Goal: Information Seeking & Learning: Learn about a topic

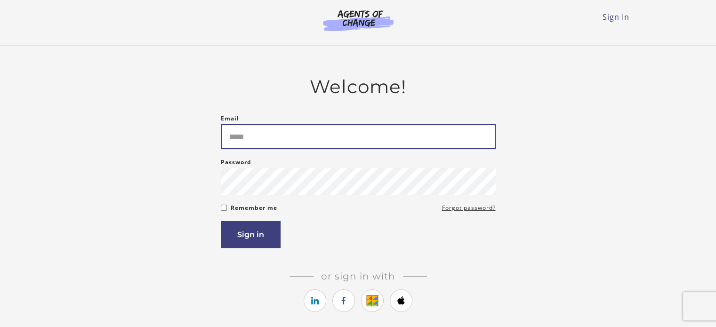
click at [286, 136] on input "Email" at bounding box center [358, 136] width 275 height 25
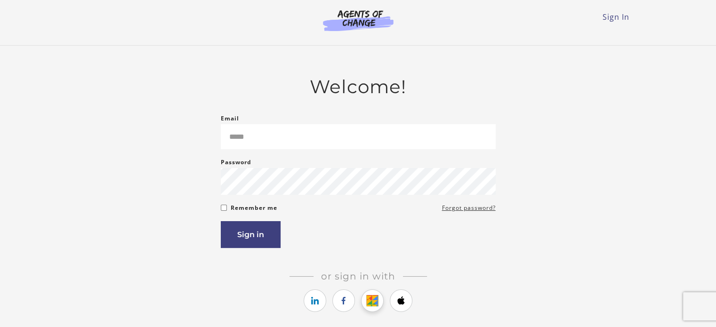
click at [373, 302] on link "https://courses.thinkific.com/users/auth/google?ss%5Breferral%5D=&ss%5Buser_ret…" at bounding box center [372, 300] width 23 height 23
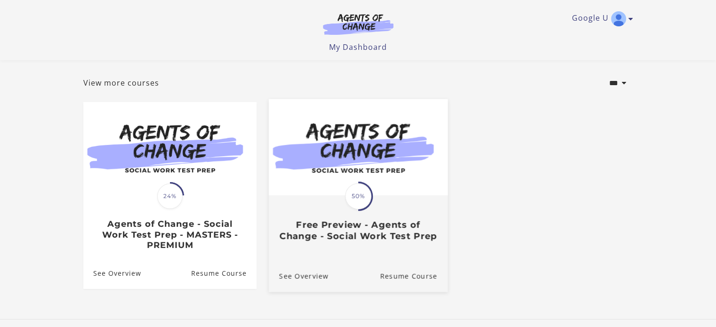
scroll to position [104, 0]
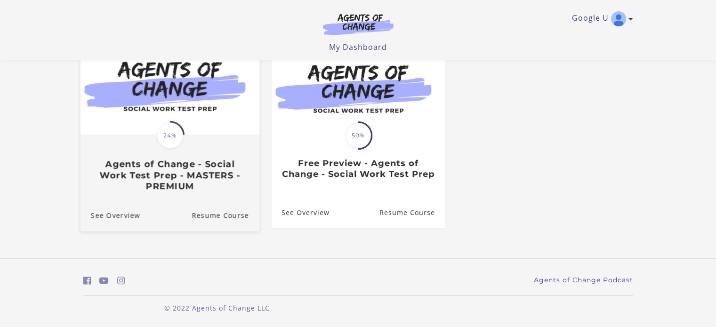
click at [176, 144] on span "24%" at bounding box center [170, 135] width 26 height 26
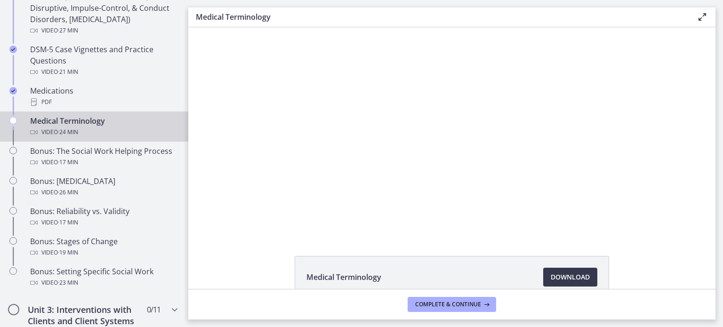
scroll to position [651, 0]
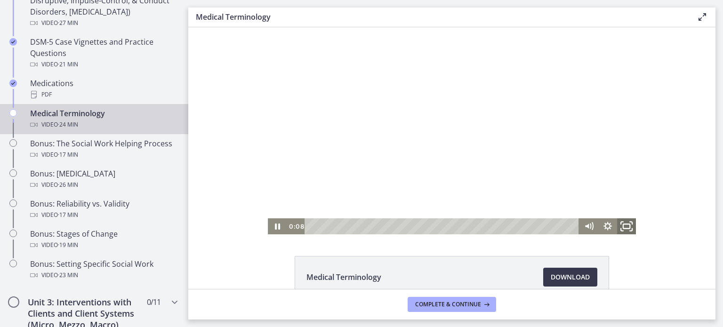
click at [623, 228] on rect "Fullscreen" at bounding box center [626, 226] width 7 height 5
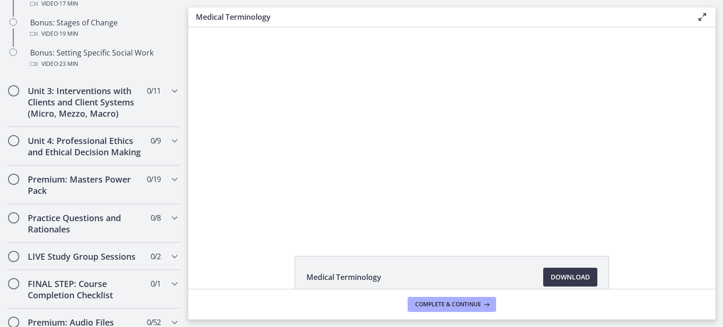
scroll to position [849, 0]
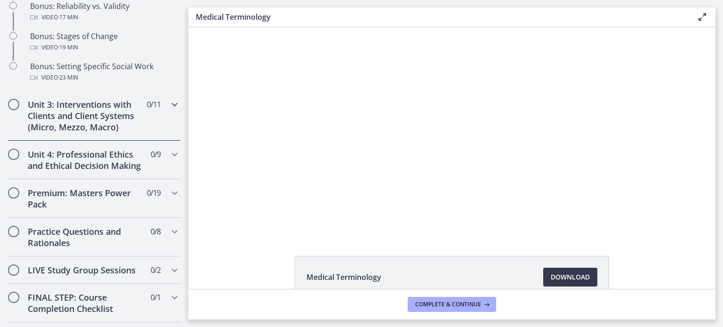
click at [169, 110] on icon "Chapters" at bounding box center [174, 104] width 11 height 11
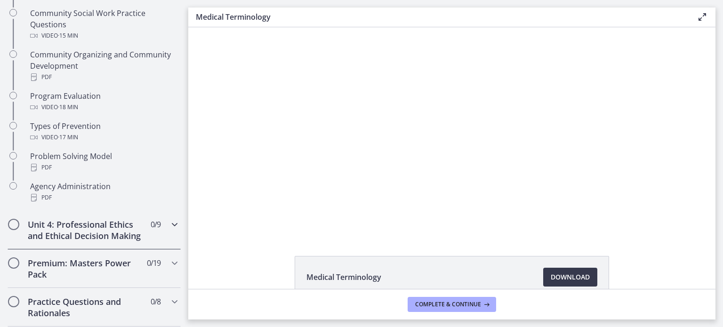
scroll to position [610, 0]
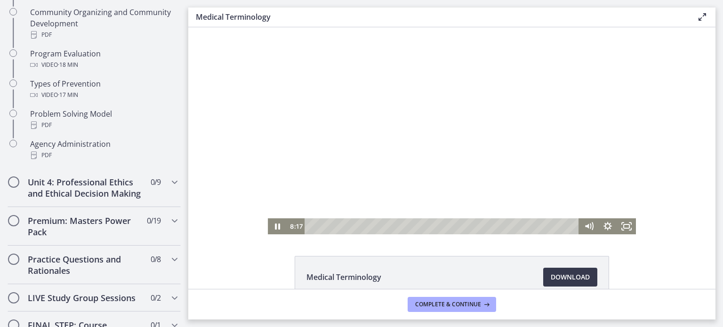
click at [395, 175] on div at bounding box center [452, 130] width 368 height 207
click at [422, 140] on div at bounding box center [452, 130] width 368 height 207
click at [431, 186] on div at bounding box center [452, 130] width 368 height 207
click at [506, 159] on div at bounding box center [452, 130] width 368 height 207
click at [607, 80] on div at bounding box center [452, 130] width 368 height 207
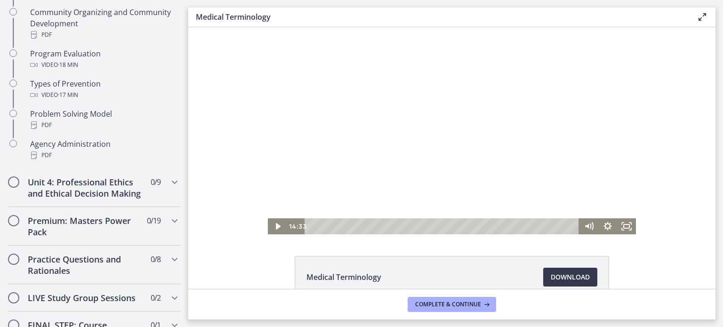
click at [381, 173] on div at bounding box center [452, 130] width 368 height 207
click at [457, 115] on div at bounding box center [452, 130] width 368 height 207
click at [420, 131] on div at bounding box center [452, 130] width 368 height 207
click at [470, 146] on div at bounding box center [452, 130] width 368 height 207
click at [476, 162] on div at bounding box center [452, 130] width 368 height 207
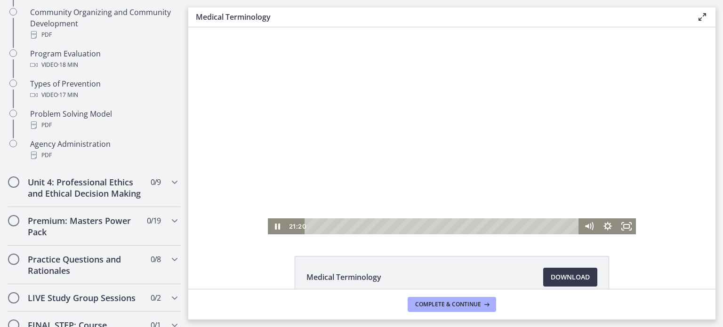
click at [529, 167] on div at bounding box center [452, 130] width 368 height 207
click at [423, 151] on div at bounding box center [452, 130] width 368 height 207
click at [409, 168] on div at bounding box center [452, 130] width 368 height 207
click at [363, 168] on div at bounding box center [452, 130] width 368 height 207
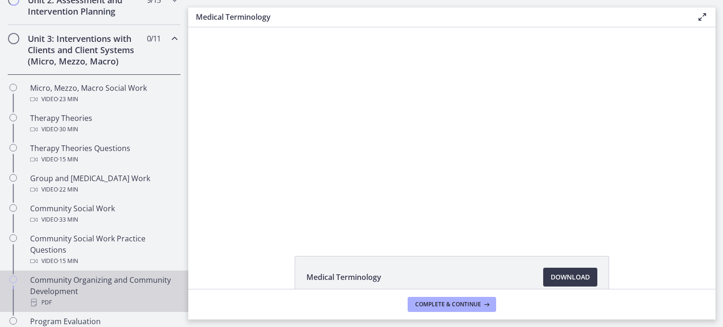
scroll to position [234, 0]
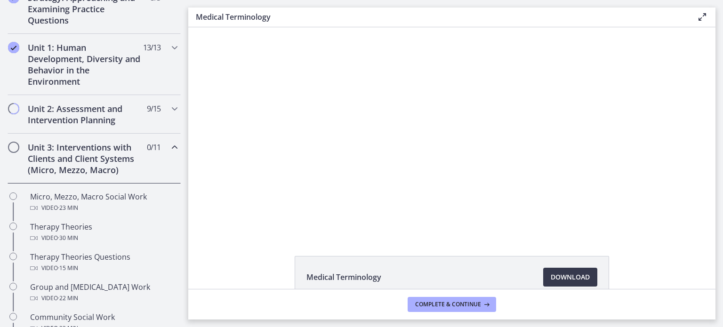
click at [169, 145] on icon "Chapters" at bounding box center [174, 147] width 11 height 11
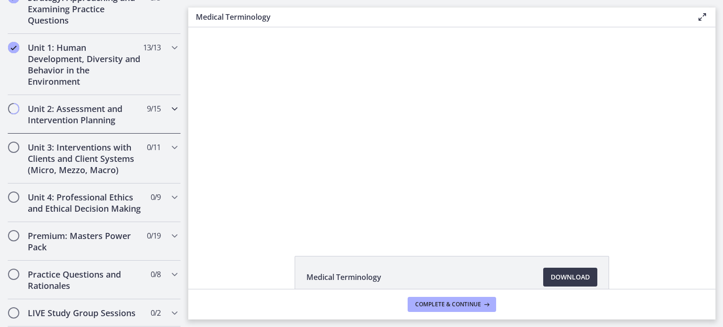
click at [169, 105] on icon "Chapters" at bounding box center [174, 108] width 11 height 11
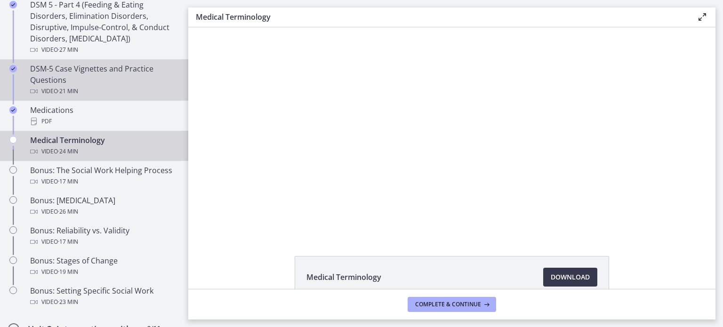
scroll to position [610, 0]
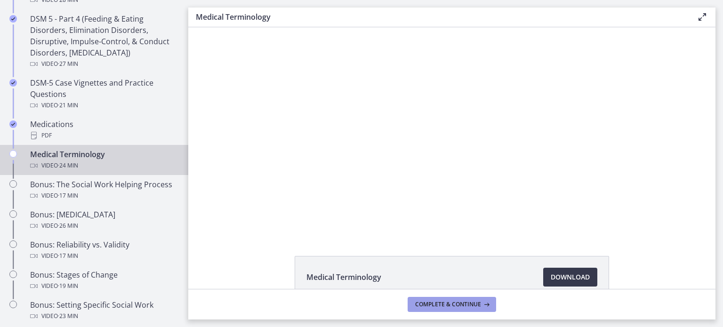
click at [423, 301] on span "Complete & continue" at bounding box center [448, 305] width 66 height 8
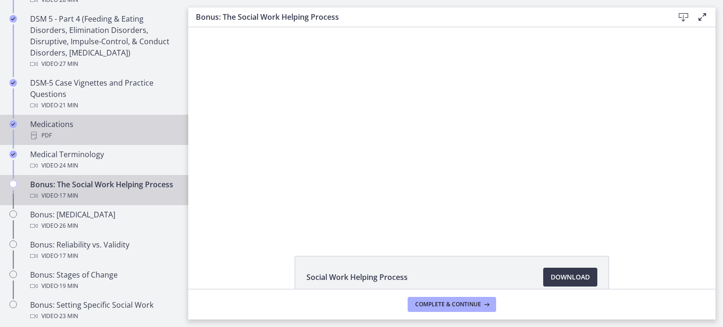
click at [61, 135] on div "PDF" at bounding box center [103, 135] width 147 height 11
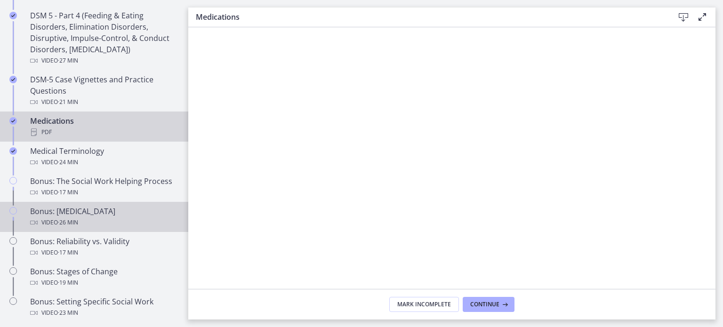
scroll to position [610, 0]
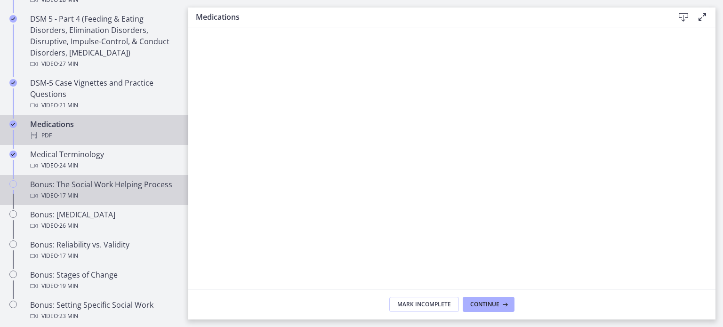
click at [59, 197] on div "Bonus: The Social Work Helping Process Video · 17 min" at bounding box center [103, 190] width 147 height 23
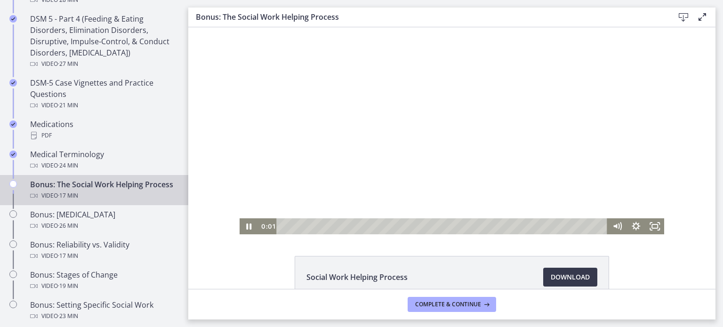
click at [506, 185] on div at bounding box center [452, 130] width 425 height 207
click at [654, 225] on rect "Fullscreen" at bounding box center [654, 226] width 7 height 5
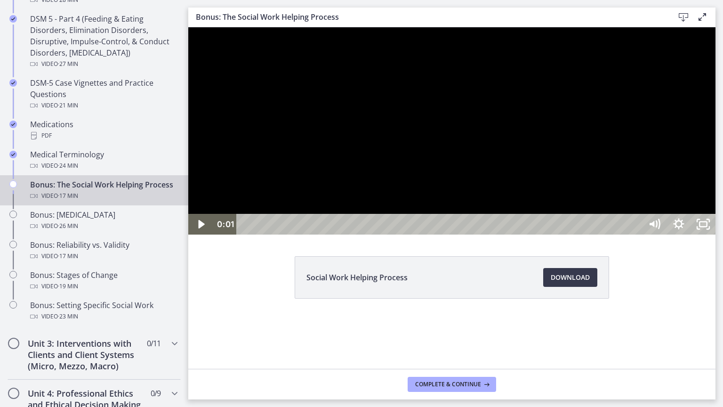
click at [427, 161] on div at bounding box center [451, 130] width 527 height 207
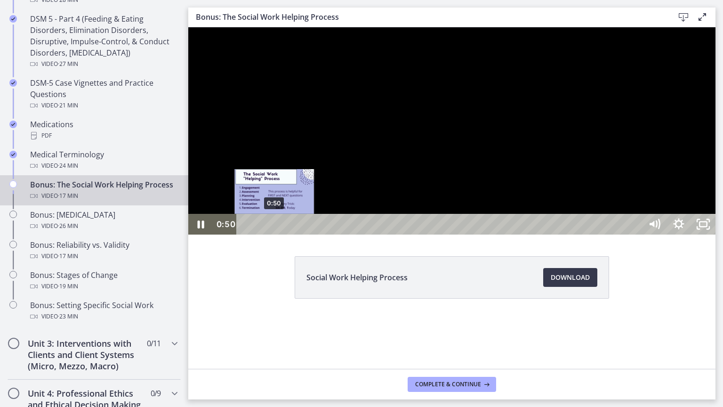
click at [274, 234] on div "0:50" at bounding box center [440, 224] width 391 height 21
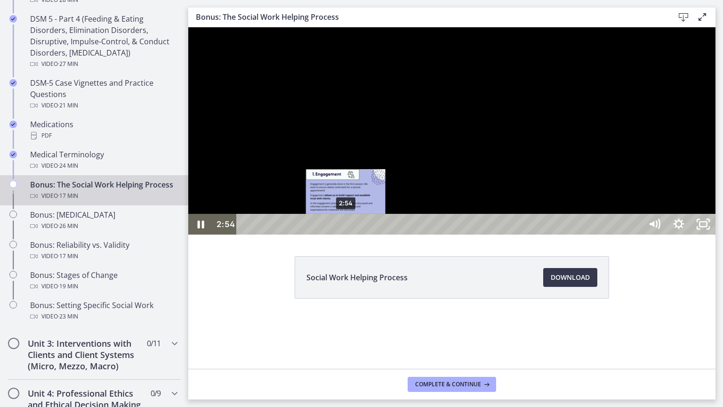
click at [346, 234] on div "2:54" at bounding box center [440, 224] width 391 height 21
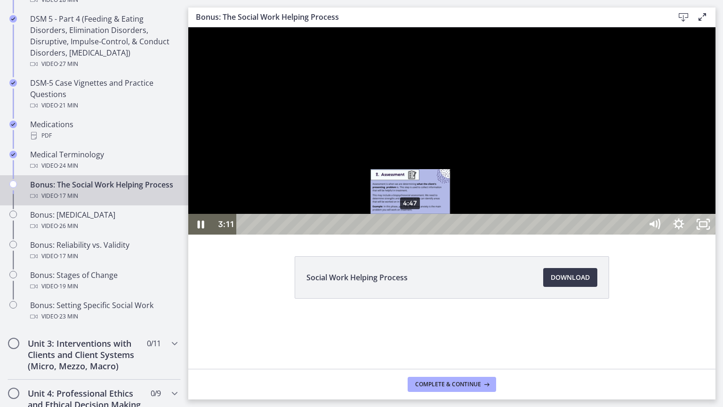
click at [411, 234] on div "4:47" at bounding box center [440, 224] width 391 height 21
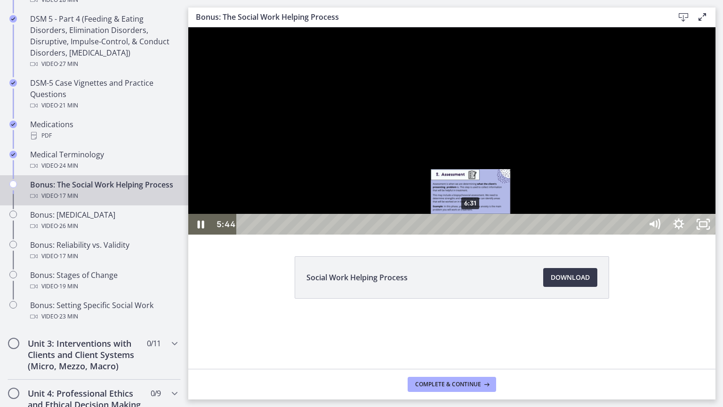
click at [471, 234] on div "6:31" at bounding box center [440, 224] width 391 height 21
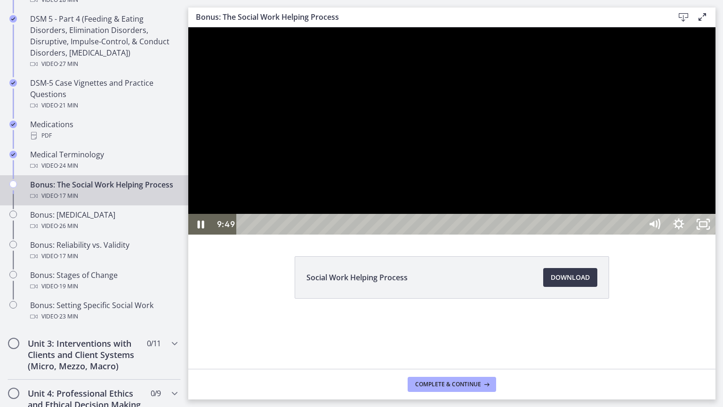
click at [642, 228] on div at bounding box center [451, 130] width 527 height 207
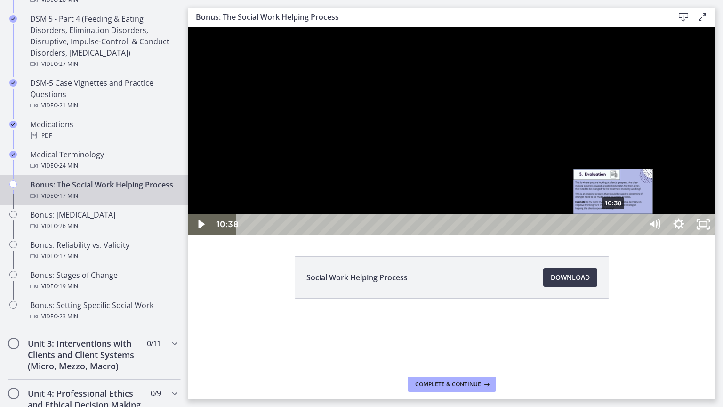
click at [614, 234] on div "10:38" at bounding box center [440, 224] width 391 height 21
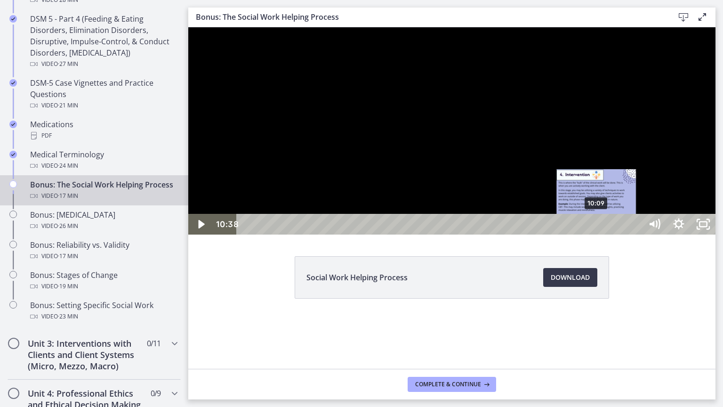
click at [597, 234] on div "10:09" at bounding box center [440, 224] width 391 height 21
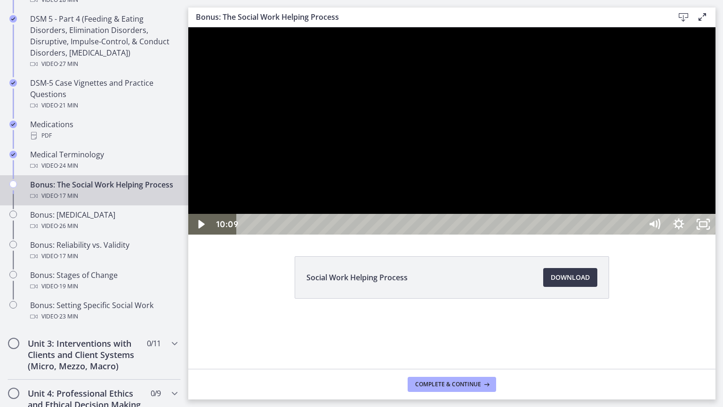
click at [635, 179] on div at bounding box center [451, 130] width 527 height 207
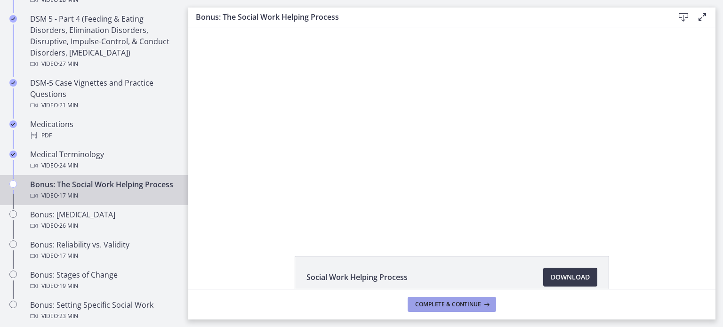
click at [456, 301] on span "Complete & continue" at bounding box center [448, 305] width 66 height 8
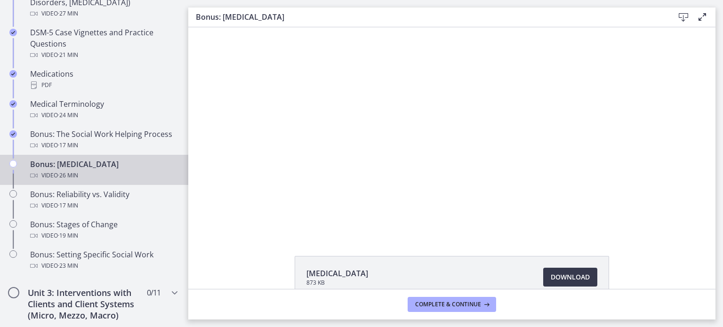
scroll to position [663, 0]
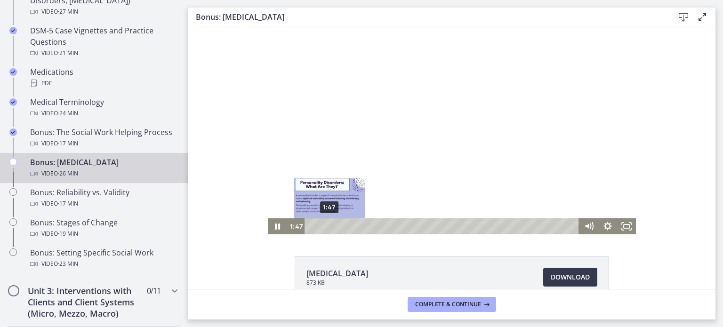
click at [326, 224] on div "1:47" at bounding box center [443, 226] width 263 height 16
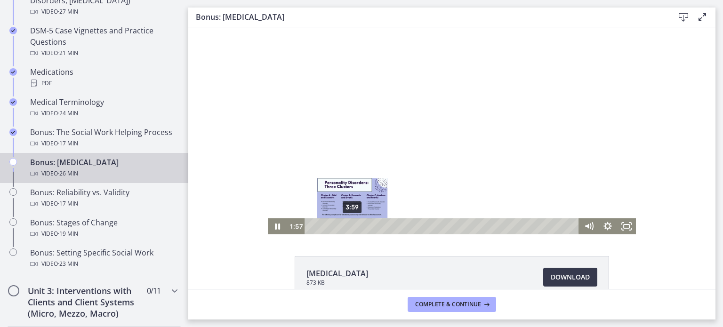
click at [349, 225] on div "3:59" at bounding box center [443, 226] width 263 height 16
click at [362, 226] on div "5:16" at bounding box center [443, 226] width 263 height 16
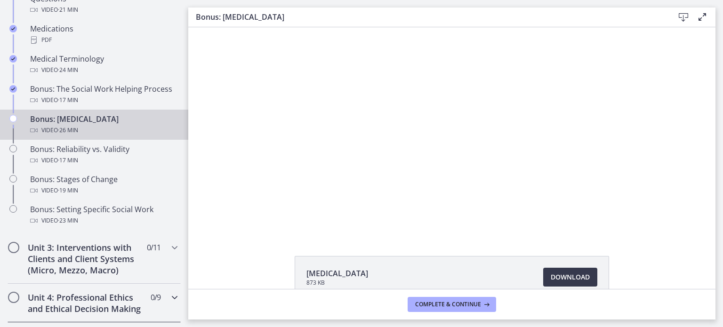
scroll to position [757, 0]
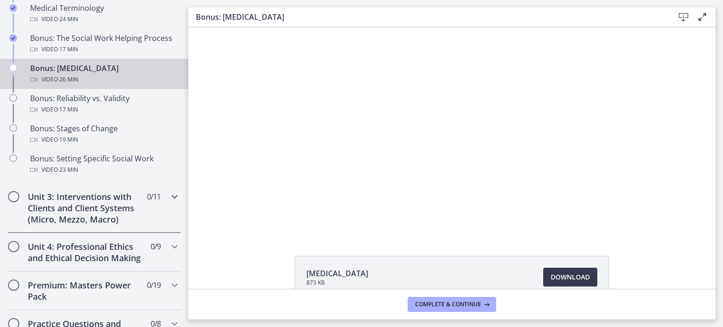
click at [169, 202] on icon "Chapters" at bounding box center [174, 196] width 11 height 11
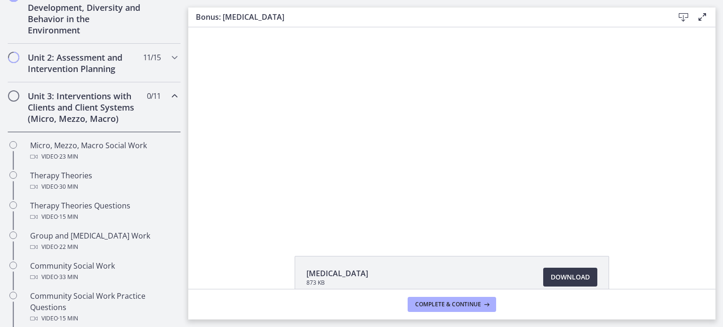
scroll to position [274, 0]
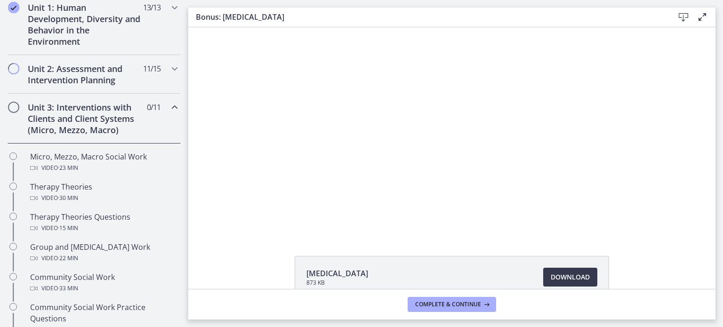
click at [169, 104] on icon "Chapters" at bounding box center [174, 107] width 11 height 11
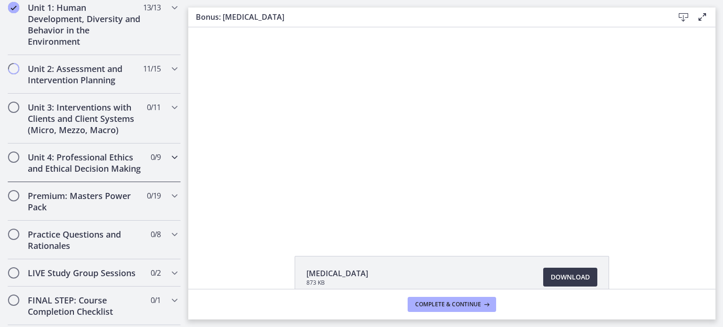
click at [169, 154] on icon "Chapters" at bounding box center [174, 157] width 11 height 11
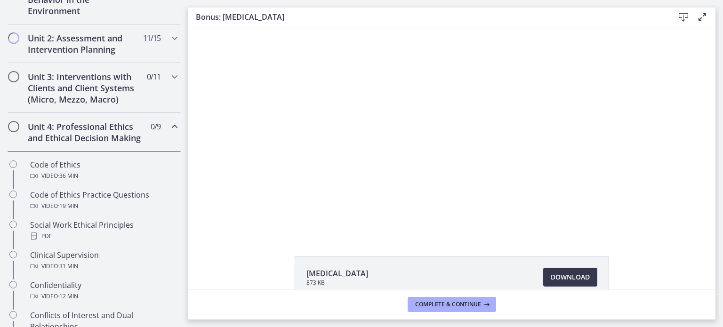
scroll to position [290, 0]
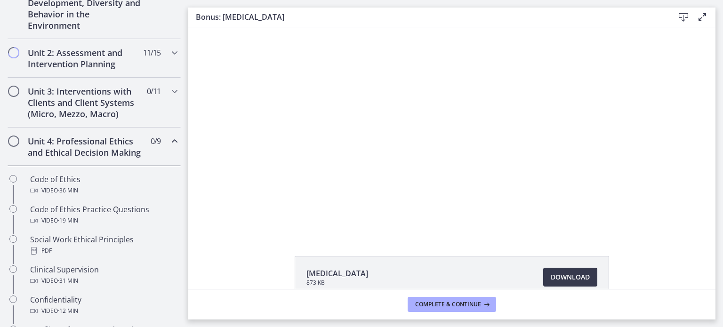
click at [169, 139] on icon "Chapters" at bounding box center [174, 141] width 11 height 11
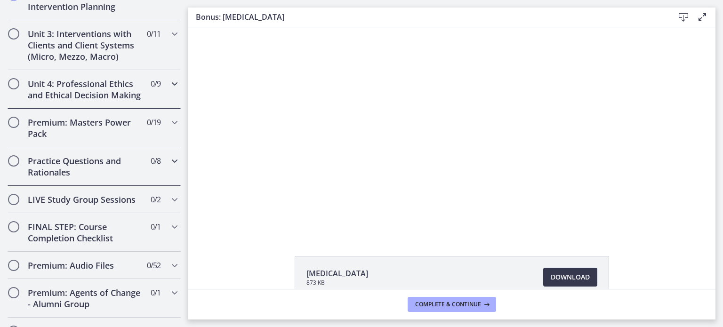
scroll to position [384, 0]
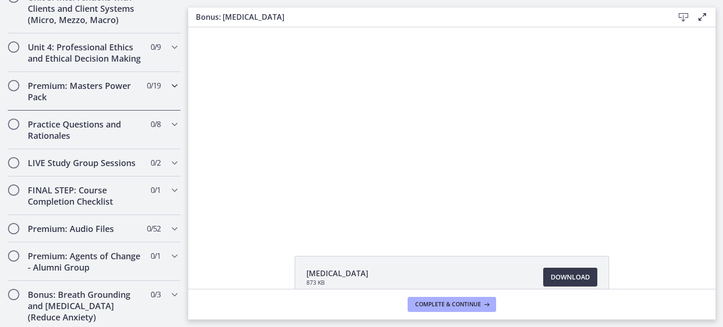
click at [169, 91] on icon "Chapters" at bounding box center [174, 85] width 11 height 11
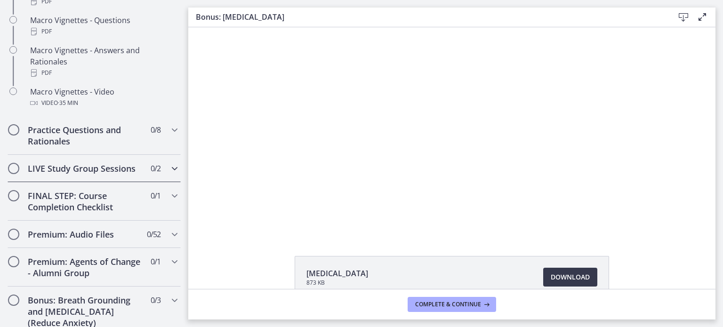
scroll to position [1043, 0]
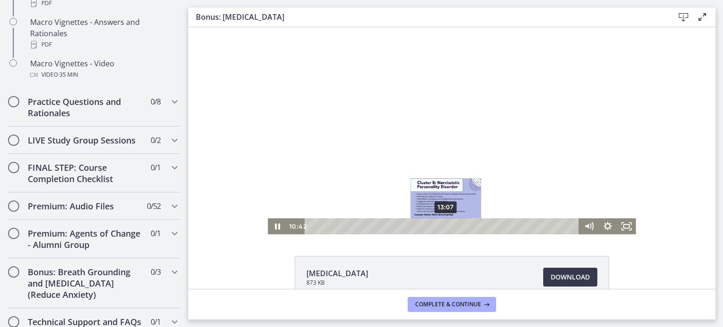
click at [442, 225] on div "13:07" at bounding box center [443, 226] width 263 height 16
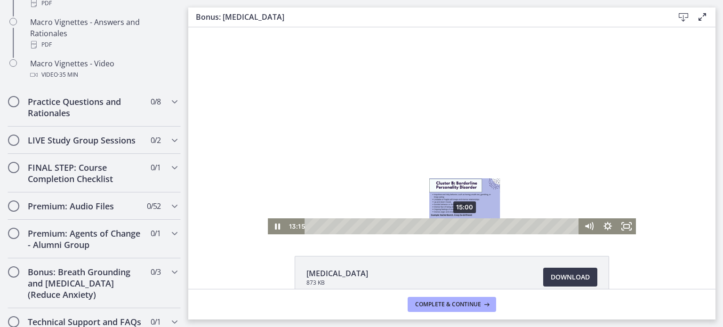
click at [462, 227] on div "15:00" at bounding box center [443, 226] width 263 height 16
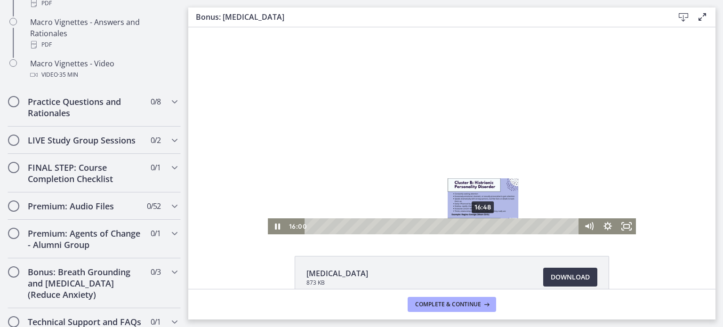
click at [480, 226] on div "16:48" at bounding box center [443, 226] width 263 height 16
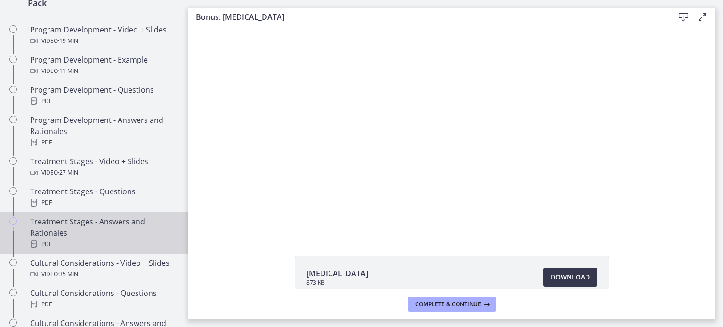
scroll to position [243, 0]
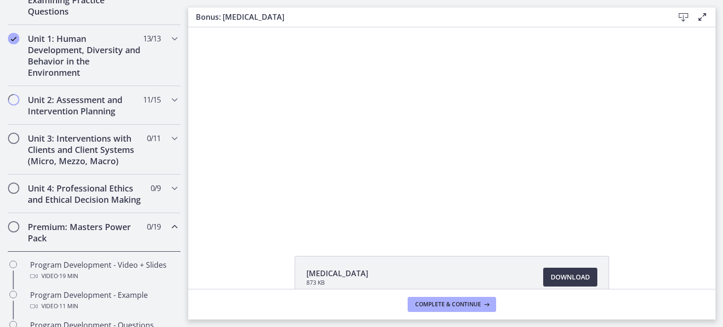
click at [170, 232] on icon "Chapters" at bounding box center [174, 226] width 11 height 11
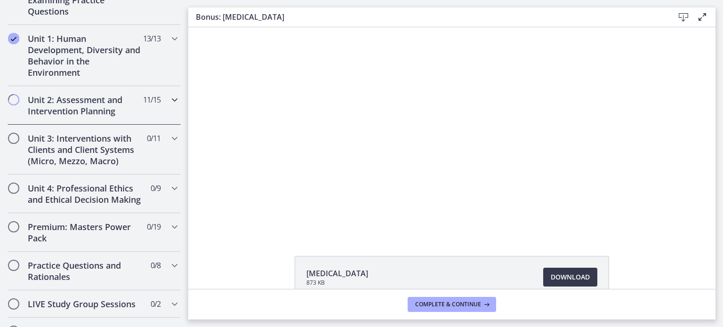
click at [169, 97] on icon "Chapters" at bounding box center [174, 99] width 11 height 11
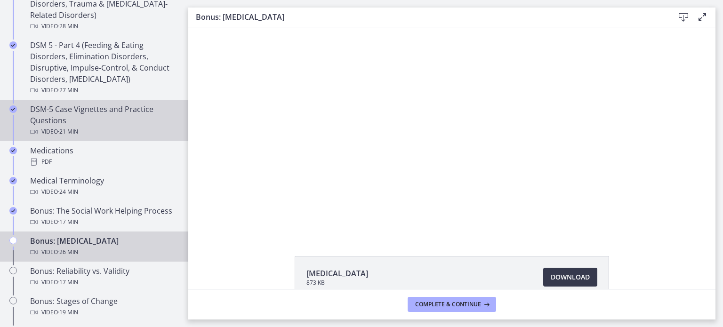
scroll to position [666, 0]
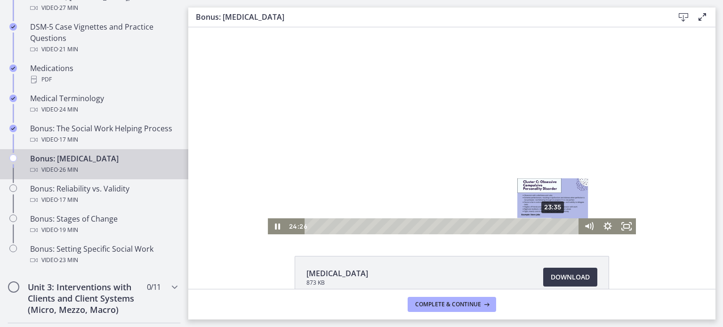
click at [550, 227] on div "23:35" at bounding box center [443, 226] width 263 height 16
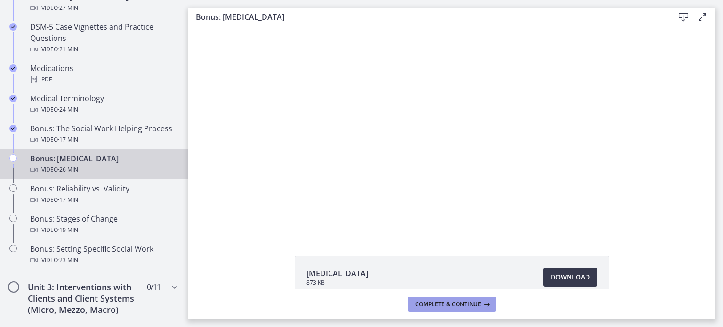
click at [465, 303] on span "Complete & continue" at bounding box center [448, 305] width 66 height 8
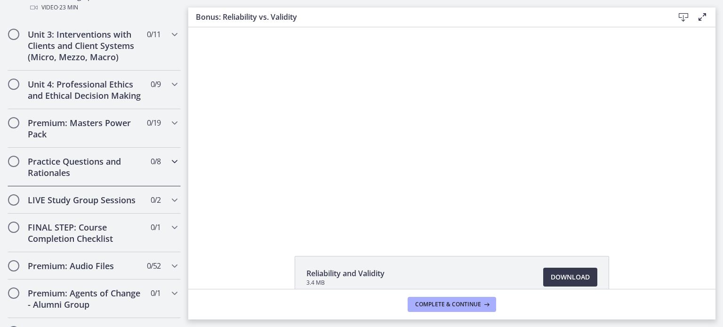
scroll to position [925, 0]
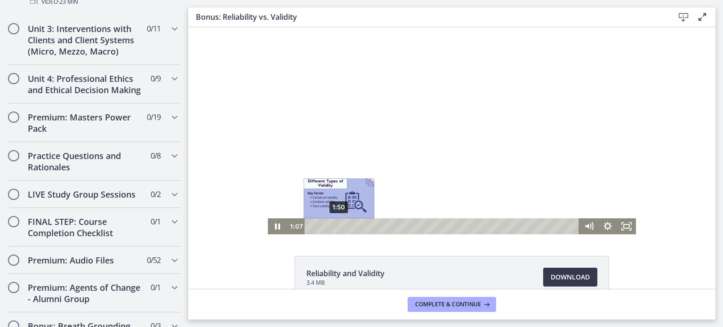
click at [336, 224] on div "1:50" at bounding box center [443, 226] width 263 height 16
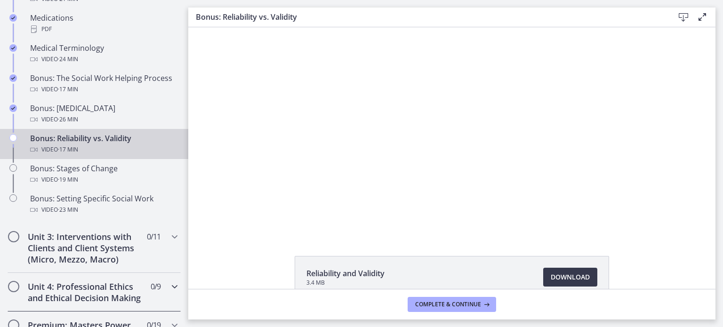
scroll to position [642, 0]
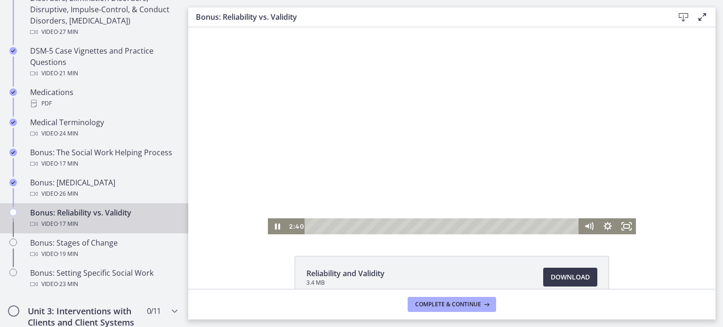
click at [496, 144] on div at bounding box center [452, 130] width 368 height 207
click at [377, 163] on div at bounding box center [452, 130] width 368 height 207
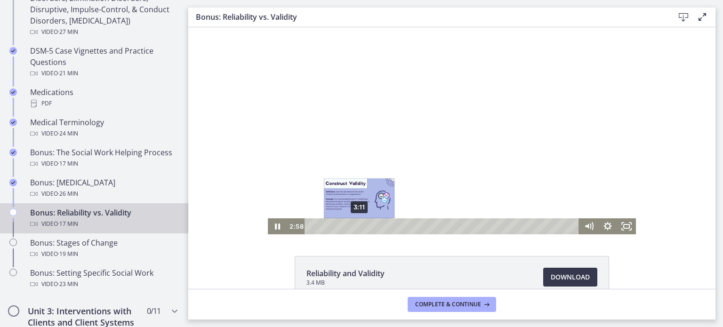
click at [356, 226] on div "3:11" at bounding box center [443, 226] width 263 height 16
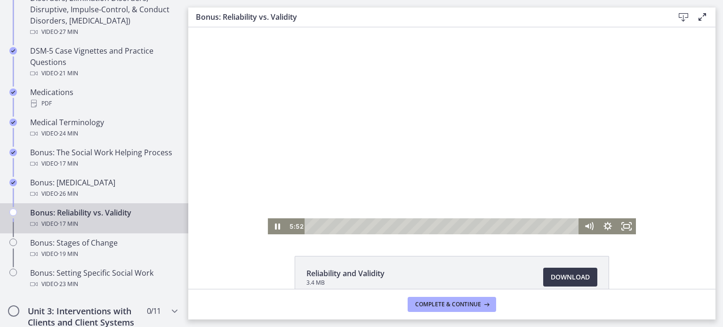
click at [497, 145] on div at bounding box center [452, 130] width 368 height 207
click at [427, 122] on div at bounding box center [452, 130] width 368 height 207
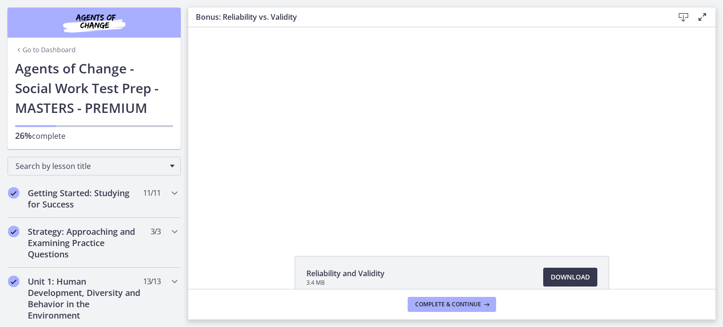
scroll to position [642, 0]
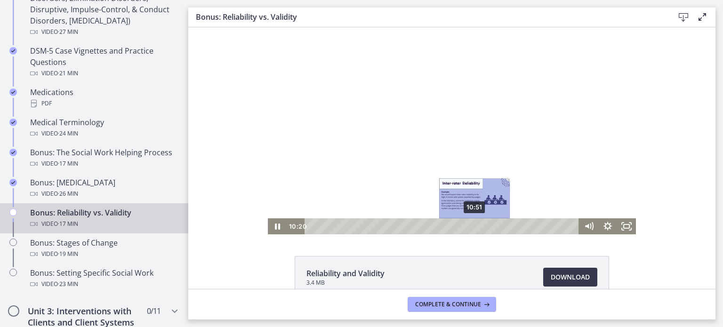
click at [472, 227] on div "10:51" at bounding box center [443, 226] width 263 height 16
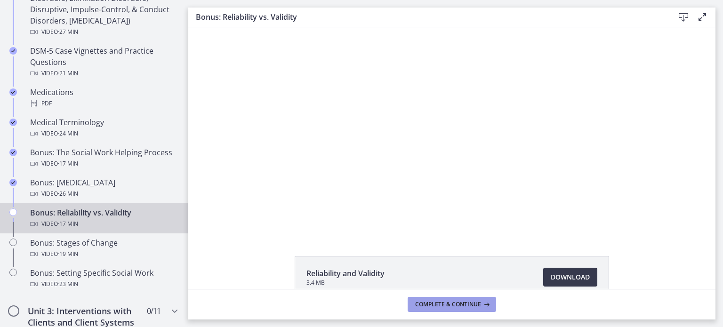
click at [465, 304] on span "Complete & continue" at bounding box center [448, 305] width 66 height 8
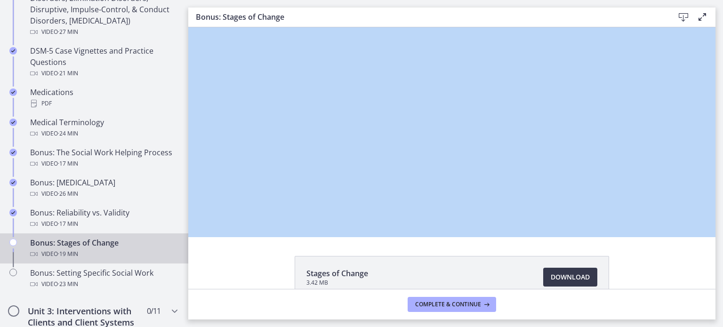
click at [711, 158] on main "Bonus: Stages of Change Download Enable fullscreen Stages of Change 3.42 MB Dow…" at bounding box center [455, 163] width 535 height 327
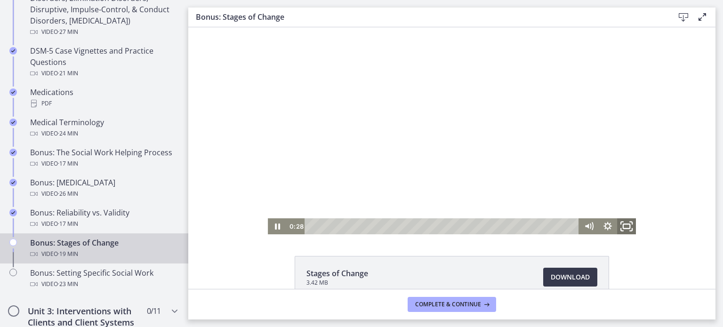
click at [621, 226] on icon "Fullscreen" at bounding box center [626, 226] width 23 height 19
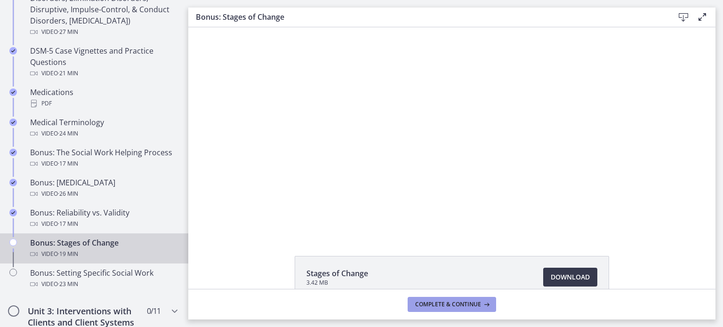
click at [452, 306] on span "Complete & continue" at bounding box center [448, 305] width 66 height 8
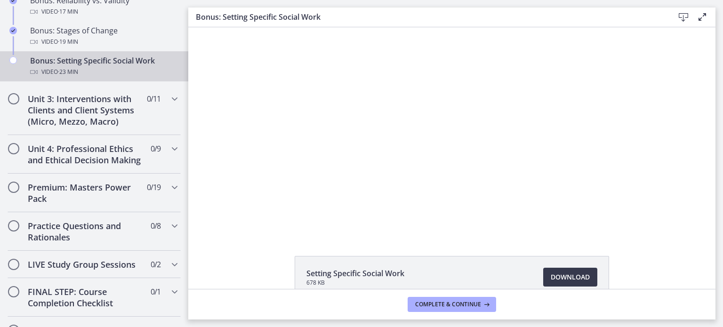
scroll to position [861, 0]
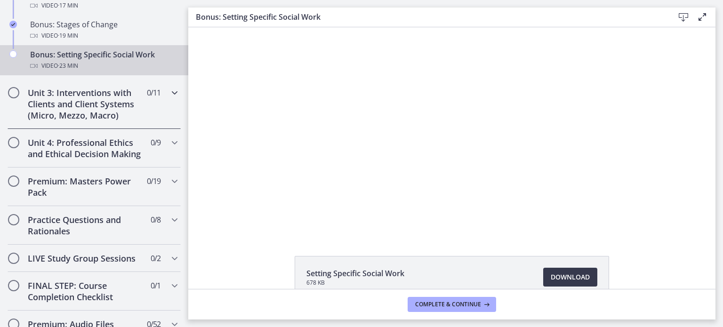
click at [169, 109] on div "Unit 3: Interventions with Clients and Client Systems (Micro, Mezzo, Macro) 0 /…" at bounding box center [94, 104] width 173 height 50
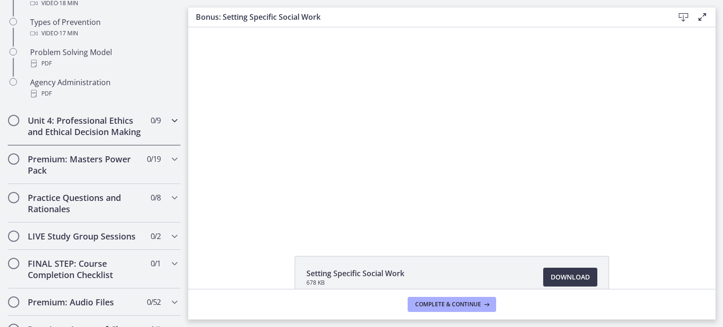
scroll to position [705, 0]
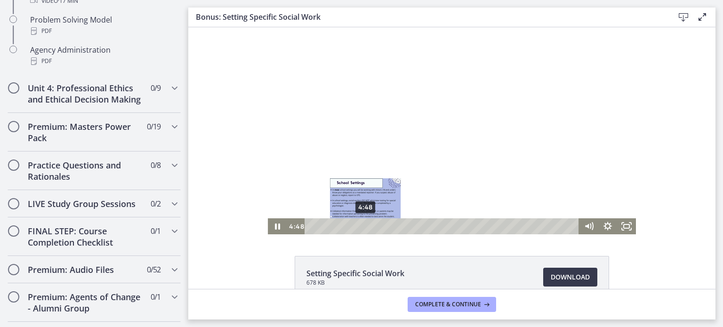
click at [362, 227] on div "4:48" at bounding box center [443, 226] width 263 height 16
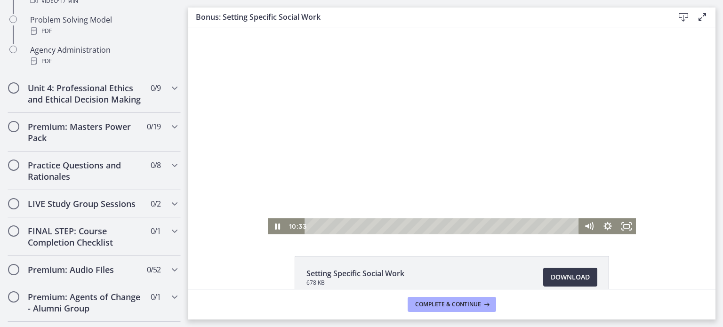
click at [420, 120] on div at bounding box center [452, 130] width 368 height 207
click at [410, 126] on div at bounding box center [452, 130] width 368 height 207
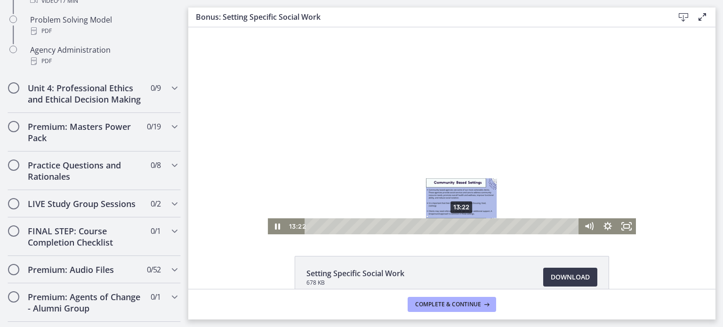
click at [458, 226] on div "13:22" at bounding box center [443, 226] width 263 height 16
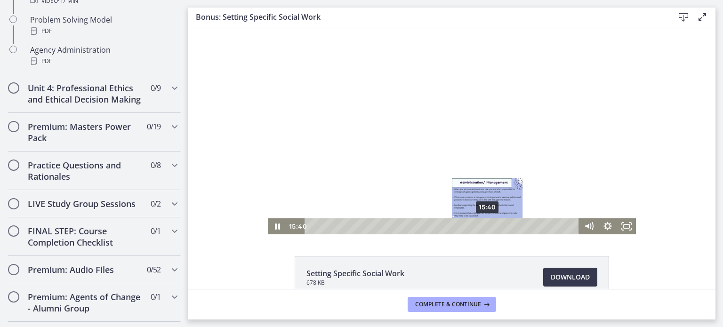
click at [484, 226] on div "15:40" at bounding box center [443, 226] width 263 height 16
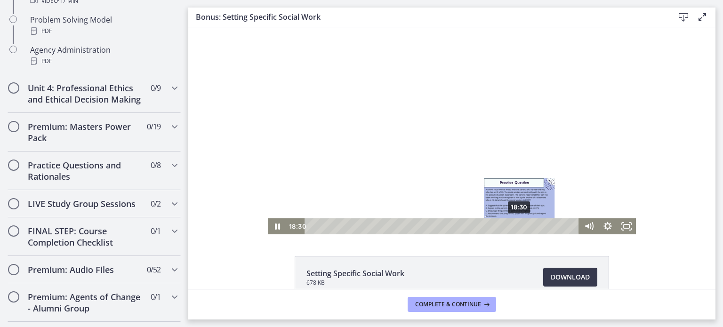
click at [516, 224] on div "18:30" at bounding box center [443, 226] width 263 height 16
click at [465, 132] on div at bounding box center [452, 130] width 368 height 207
click at [529, 226] on div "19:41" at bounding box center [443, 226] width 263 height 16
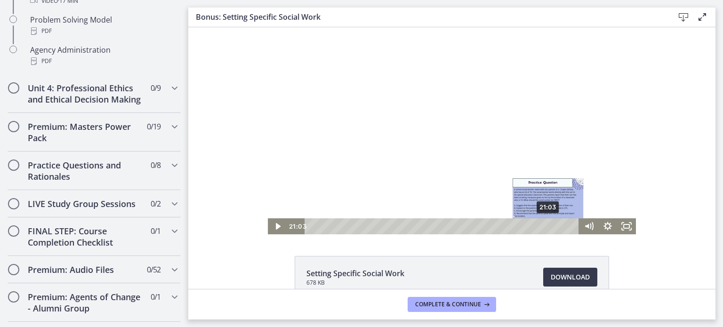
click at [545, 225] on div "21:03" at bounding box center [443, 226] width 263 height 16
click at [552, 225] on div "21:41" at bounding box center [443, 226] width 263 height 16
click at [557, 225] on div "22:06" at bounding box center [443, 226] width 263 height 16
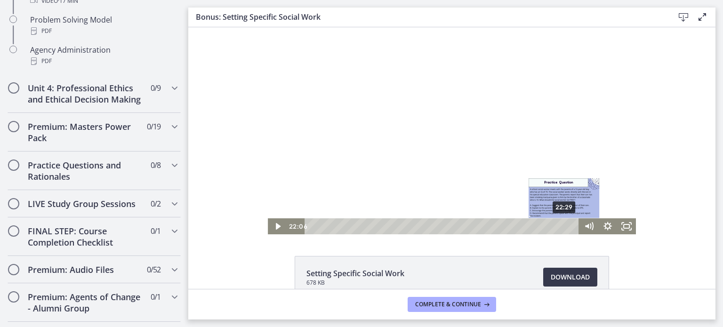
click at [561, 225] on div "22:29" at bounding box center [443, 226] width 263 height 16
click at [565, 226] on div "22:51" at bounding box center [443, 226] width 263 height 16
click at [531, 124] on div at bounding box center [452, 130] width 368 height 207
click at [560, 225] on div "22:24" at bounding box center [443, 226] width 263 height 16
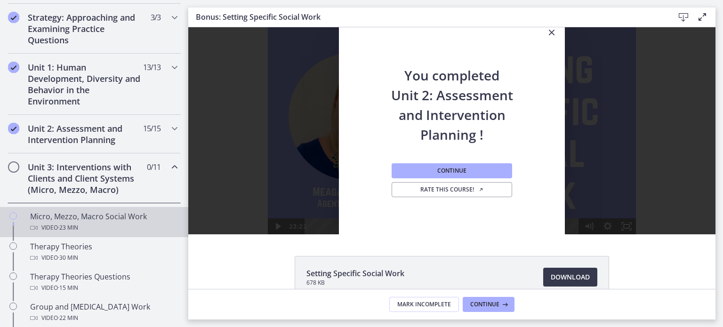
scroll to position [209, 0]
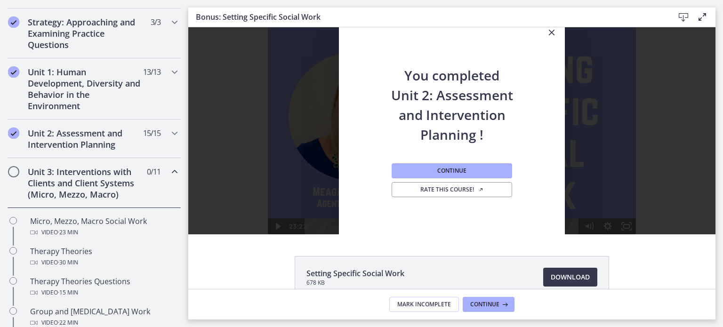
click at [169, 171] on icon "Chapters" at bounding box center [174, 171] width 11 height 11
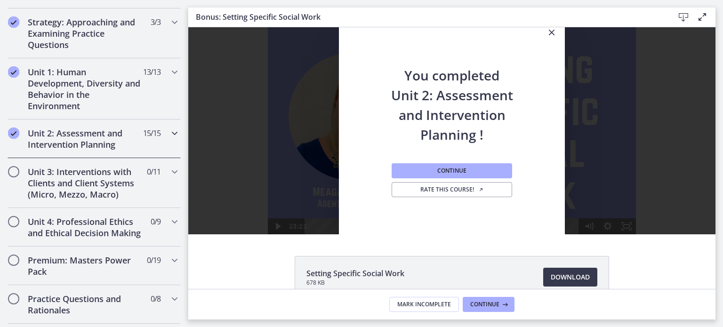
click at [169, 133] on icon "Chapters" at bounding box center [174, 133] width 11 height 11
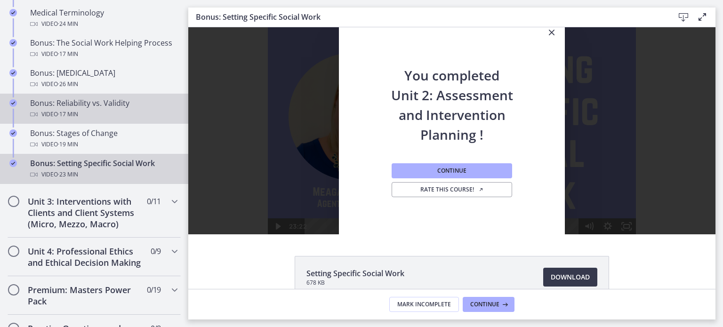
scroll to position [774, 0]
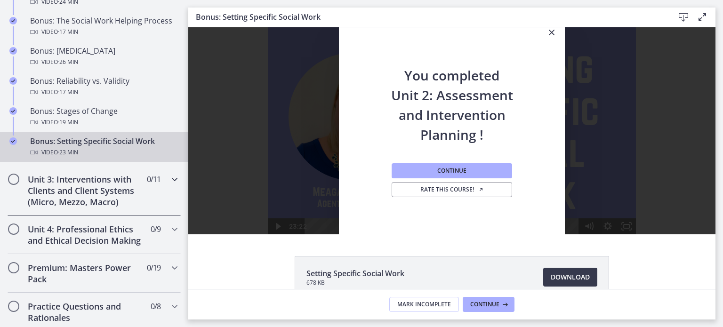
click at [169, 185] on icon "Chapters" at bounding box center [174, 179] width 11 height 11
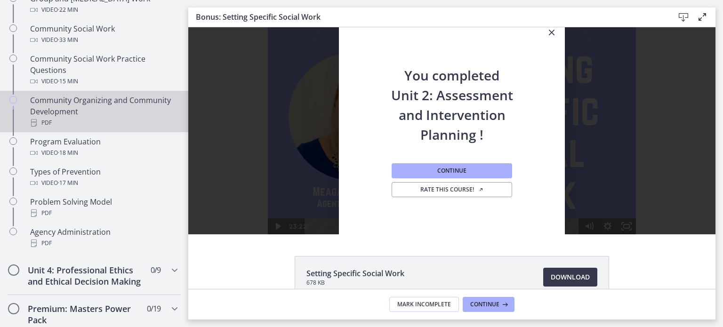
scroll to position [523, 0]
